Goal: Check status: Check status

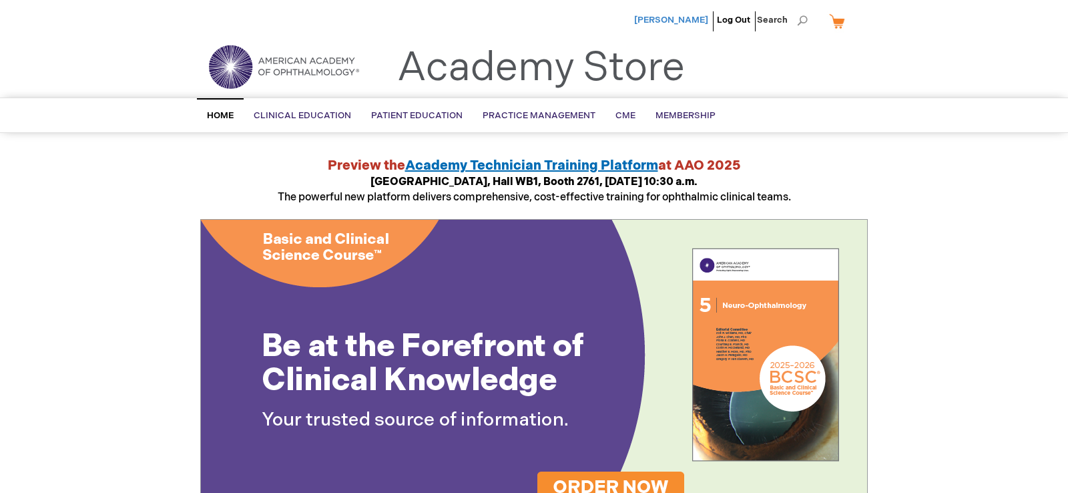
click at [696, 19] on span "[PERSON_NAME]" at bounding box center [671, 20] width 74 height 11
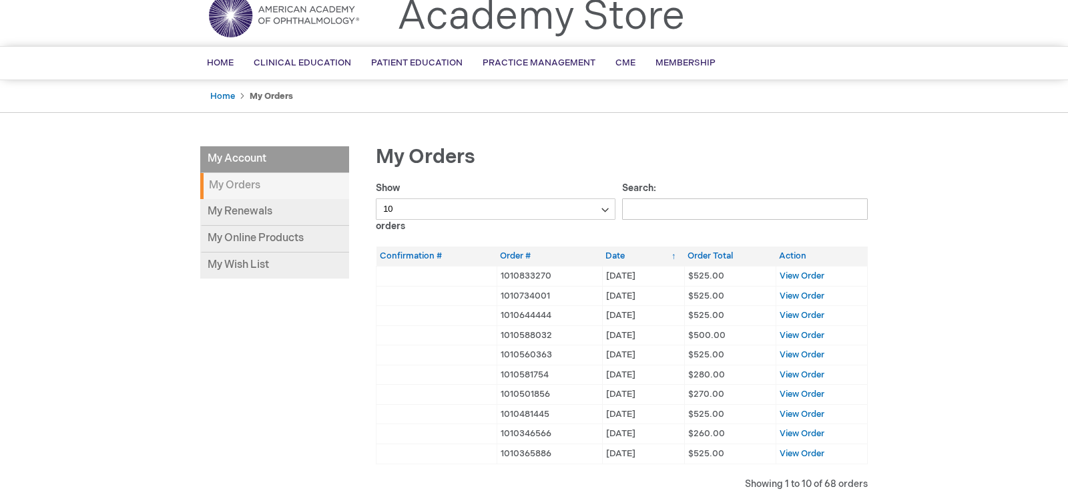
scroll to position [52, 0]
click at [793, 275] on span "View Order" at bounding box center [802, 275] width 45 height 11
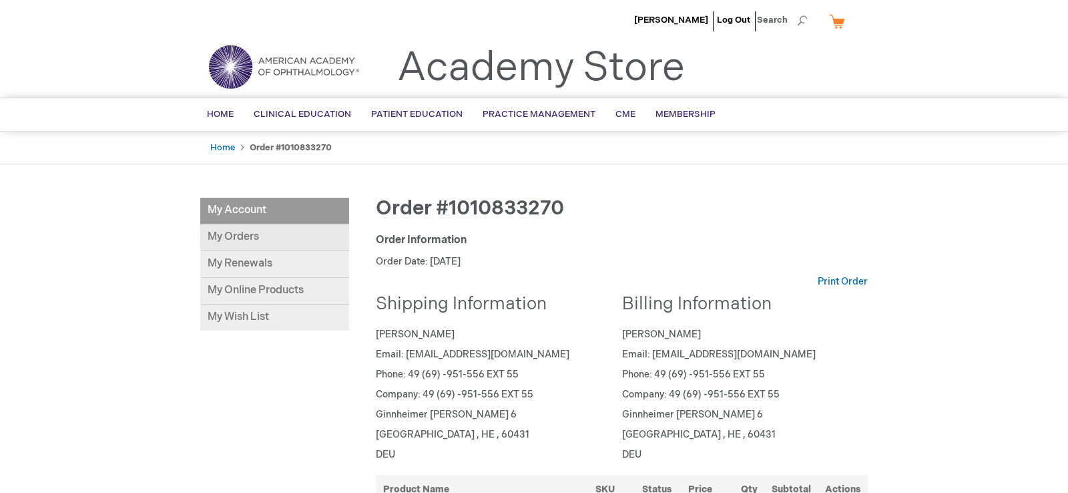
click at [229, 234] on link "My Orders" at bounding box center [274, 237] width 149 height 27
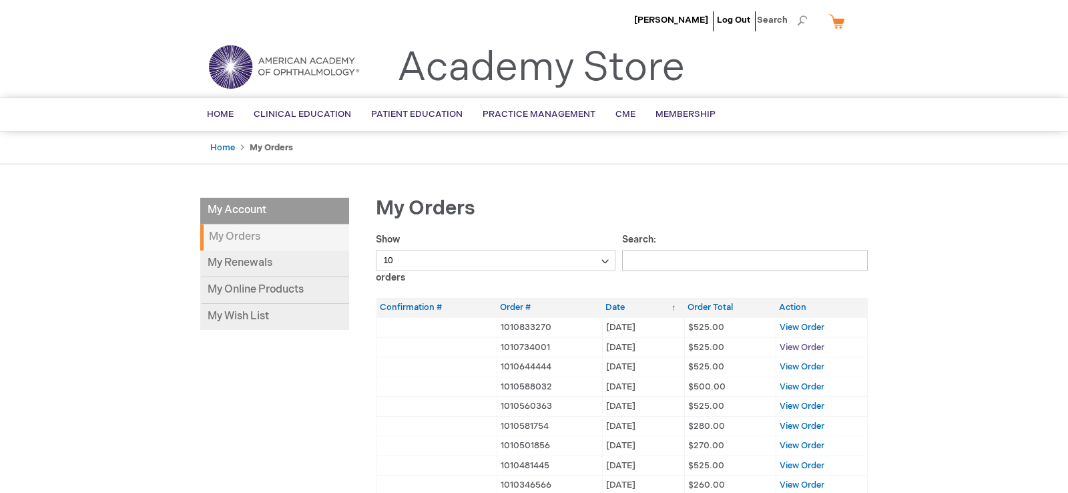
click at [803, 342] on span "View Order" at bounding box center [802, 347] width 45 height 11
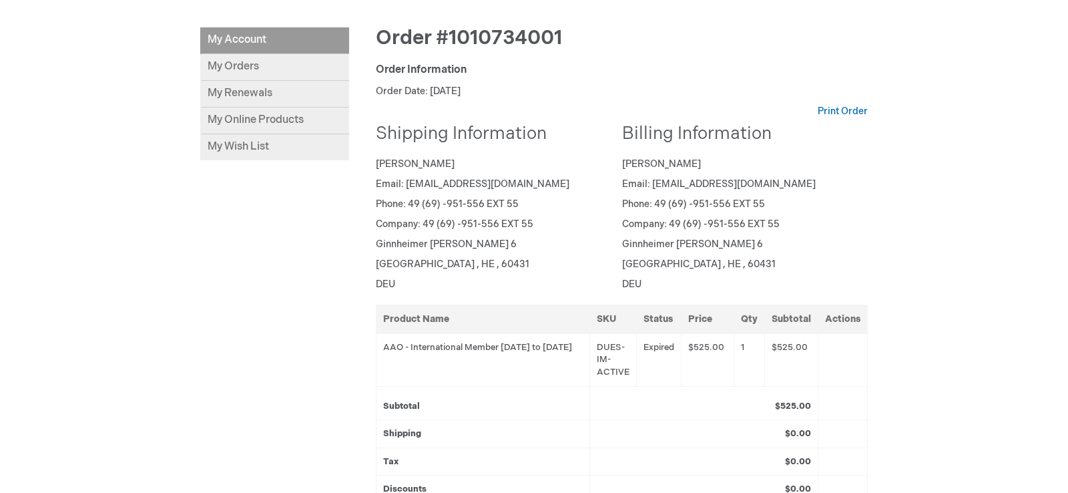
scroll to position [158, 0]
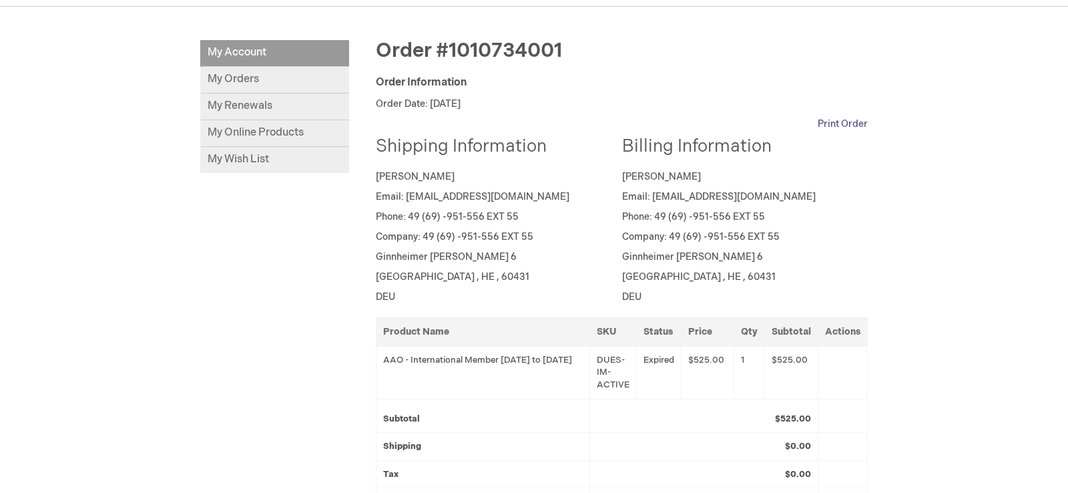
click at [847, 123] on link "Print Order" at bounding box center [843, 124] width 50 height 13
